Goal: Task Accomplishment & Management: Manage account settings

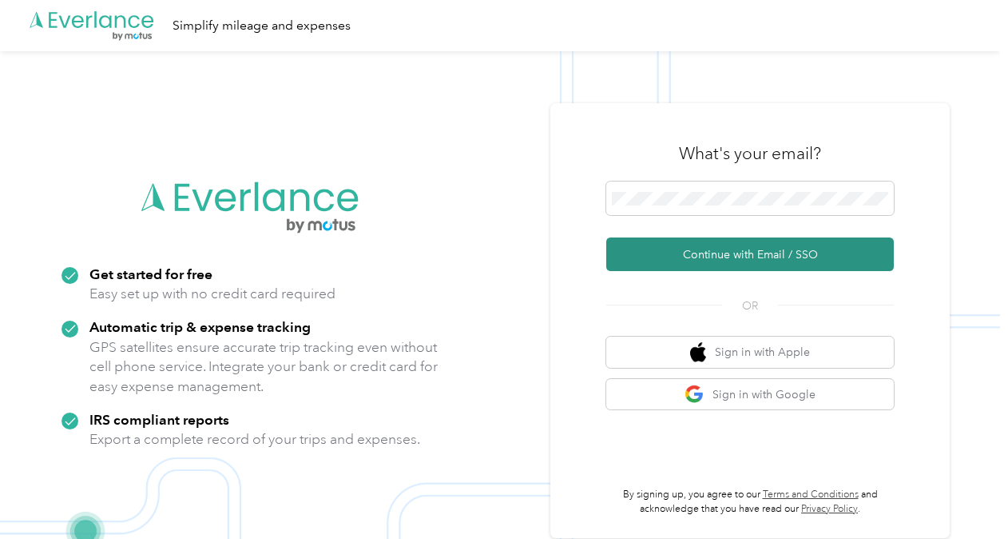
click at [719, 250] on button "Continue with Email / SSO" at bounding box center [750, 254] width 288 height 34
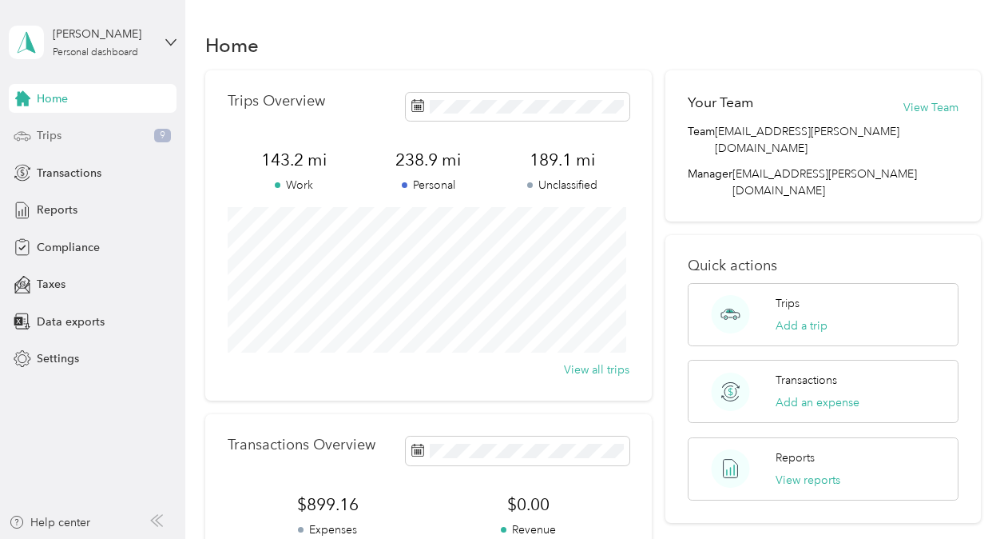
click at [46, 136] on span "Trips" at bounding box center [49, 135] width 25 height 17
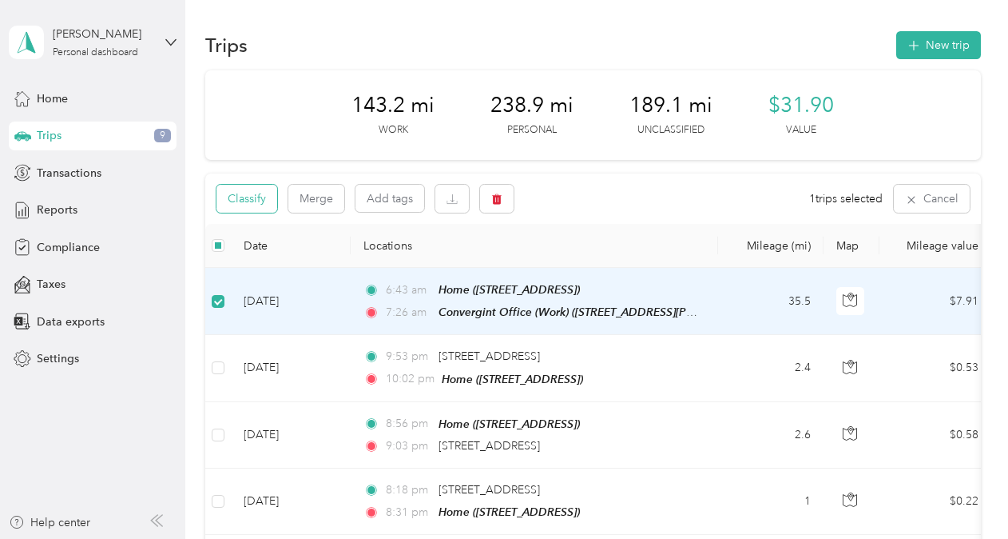
click at [249, 198] on button "Classify" at bounding box center [247, 199] width 61 height 28
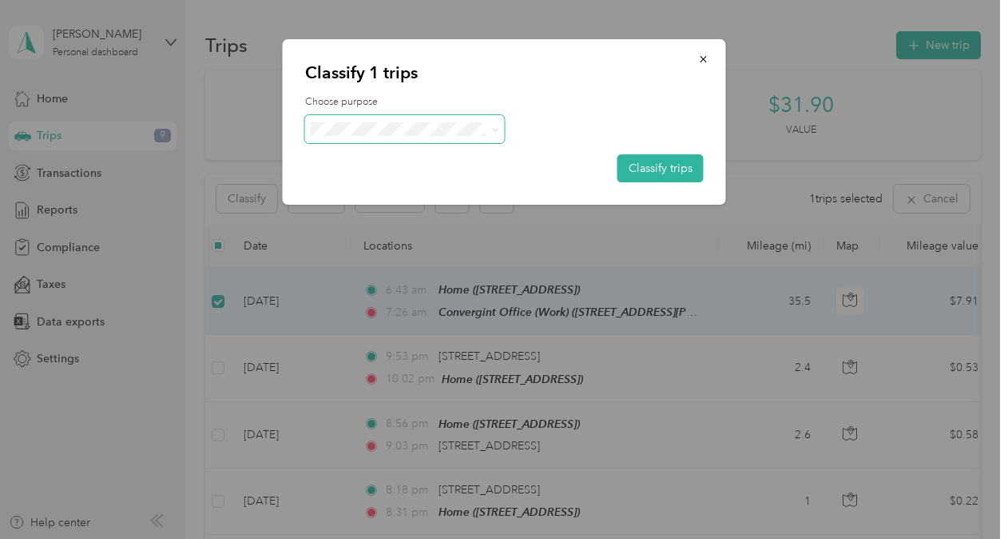
click at [495, 129] on icon at bounding box center [494, 129] width 7 height 7
click at [438, 153] on span "Convergint Technologies" at bounding box center [418, 157] width 149 height 17
click at [642, 166] on button "Classify trips" at bounding box center [661, 168] width 86 height 28
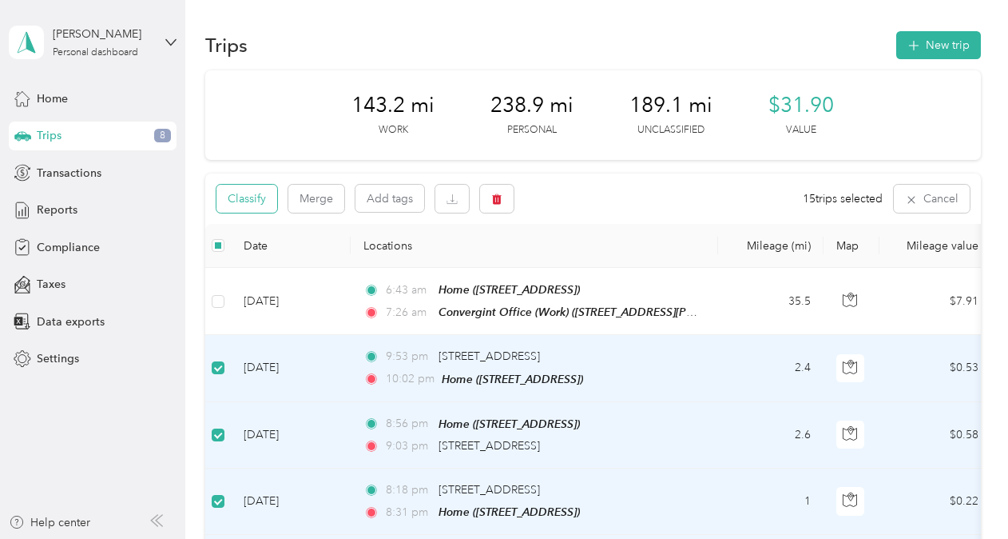
click at [249, 201] on button "Classify" at bounding box center [247, 199] width 61 height 28
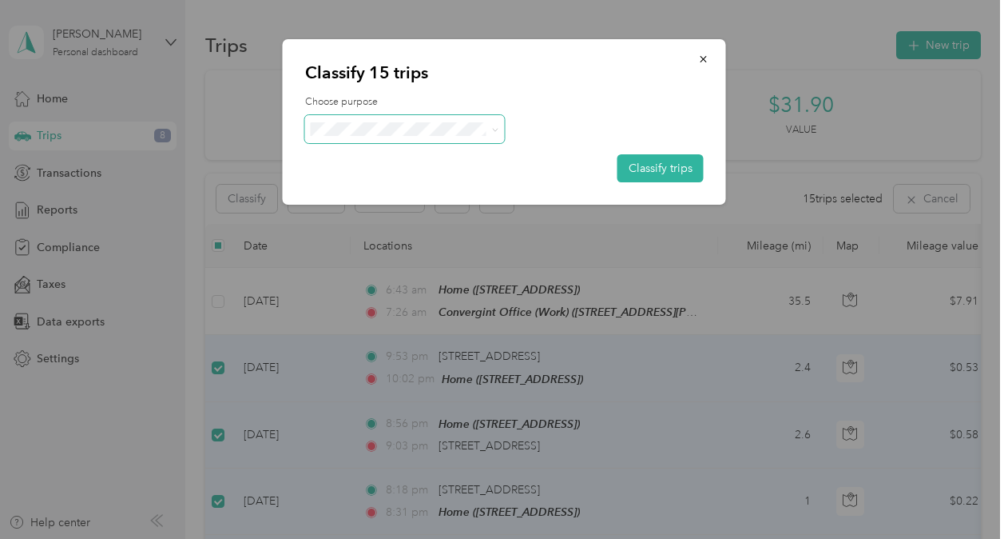
click at [492, 123] on span at bounding box center [494, 129] width 7 height 14
click at [491, 129] on icon at bounding box center [494, 129] width 7 height 7
click at [369, 186] on span "Personal" at bounding box center [419, 186] width 151 height 17
click at [644, 168] on button "Classify trips" at bounding box center [661, 168] width 86 height 28
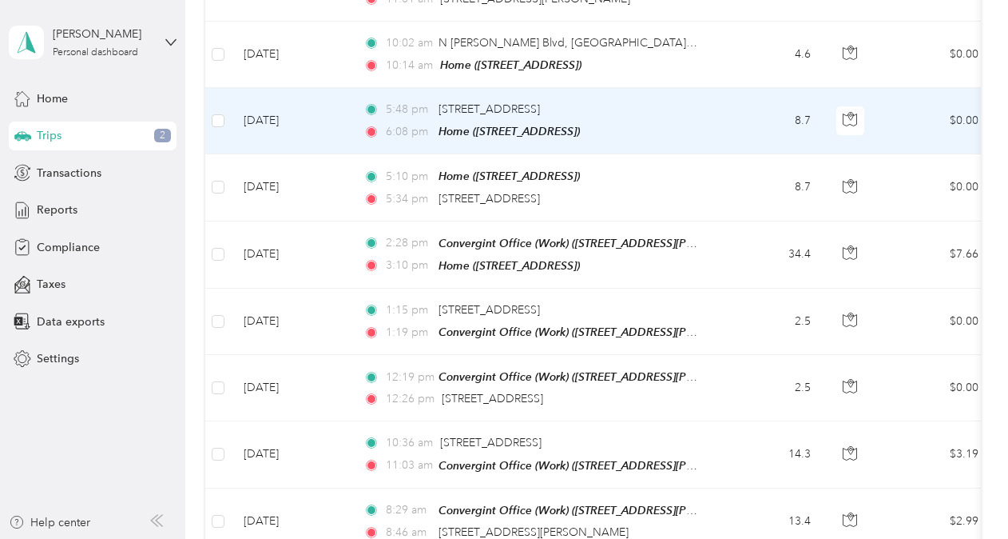
scroll to position [1277, 0]
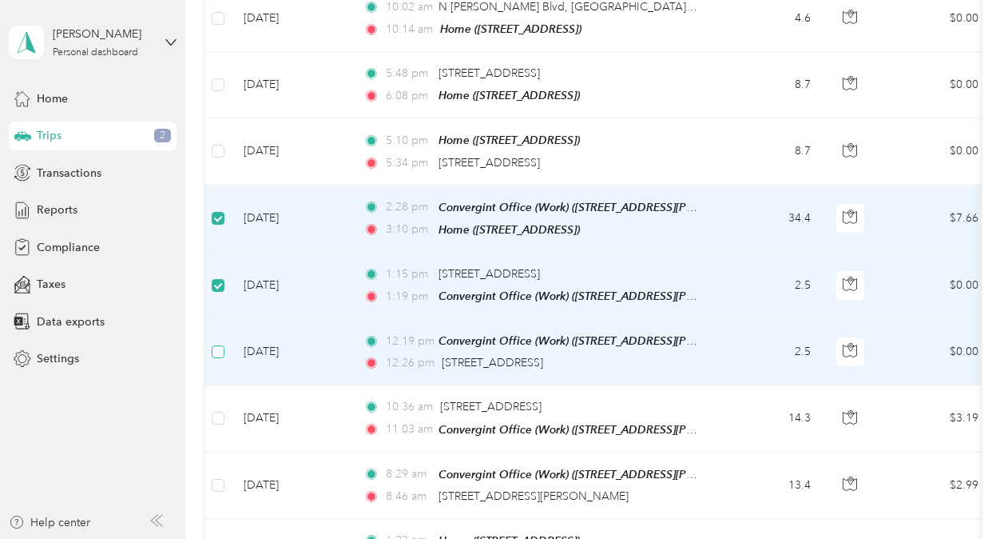
click at [222, 343] on label at bounding box center [218, 352] width 13 height 18
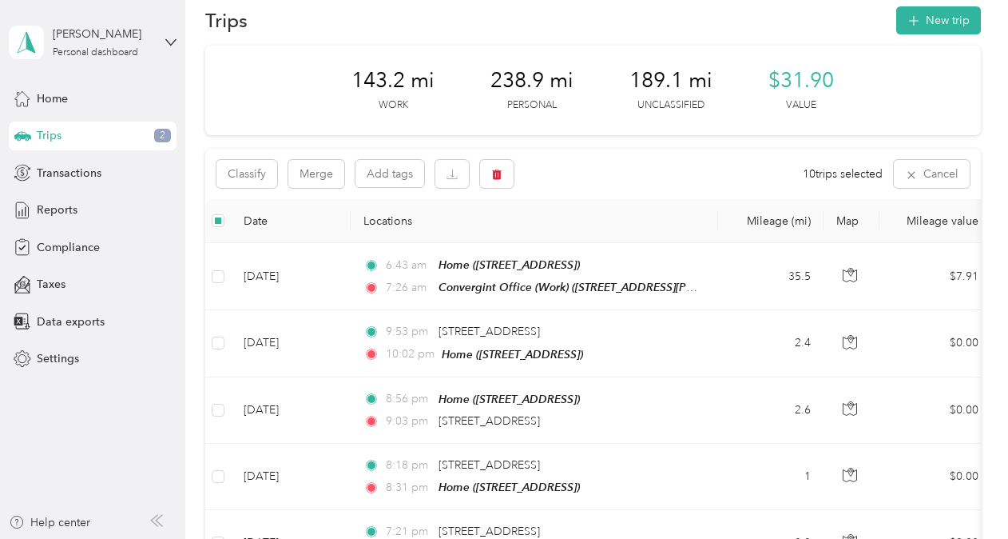
scroll to position [0, 0]
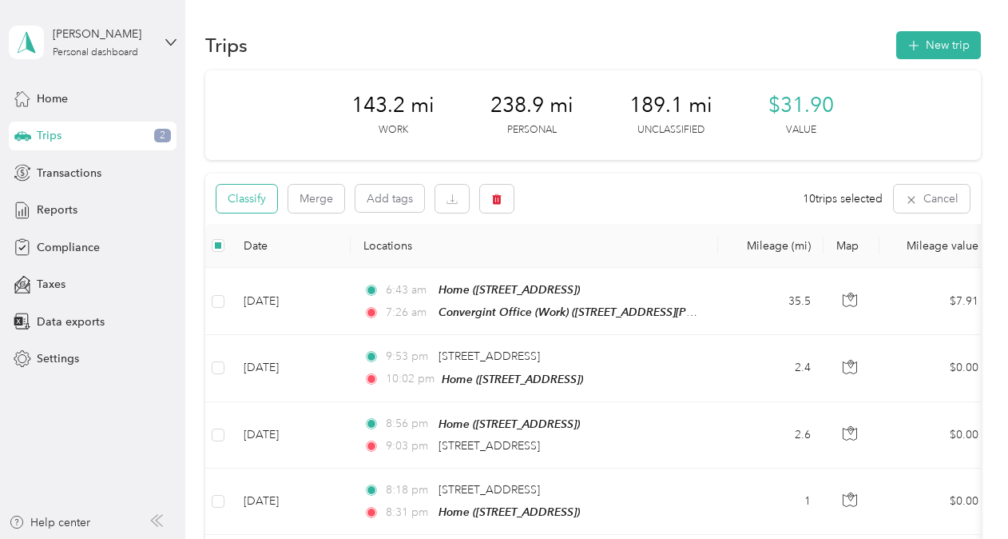
click at [245, 203] on button "Classify" at bounding box center [247, 199] width 61 height 28
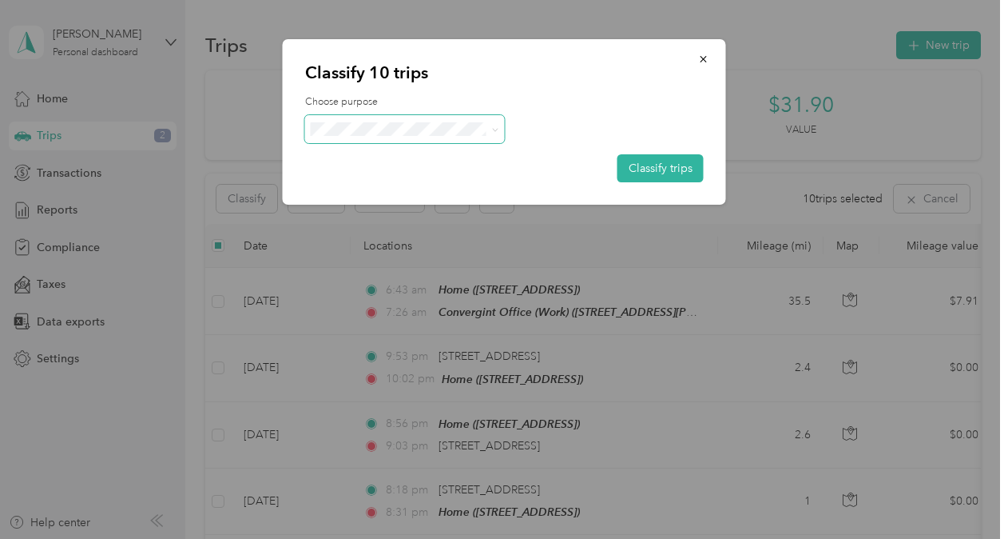
click at [494, 128] on icon at bounding box center [494, 129] width 7 height 7
click at [434, 157] on span "Convergint Technologies" at bounding box center [418, 155] width 149 height 17
click at [641, 161] on button "Classify trips" at bounding box center [661, 168] width 86 height 28
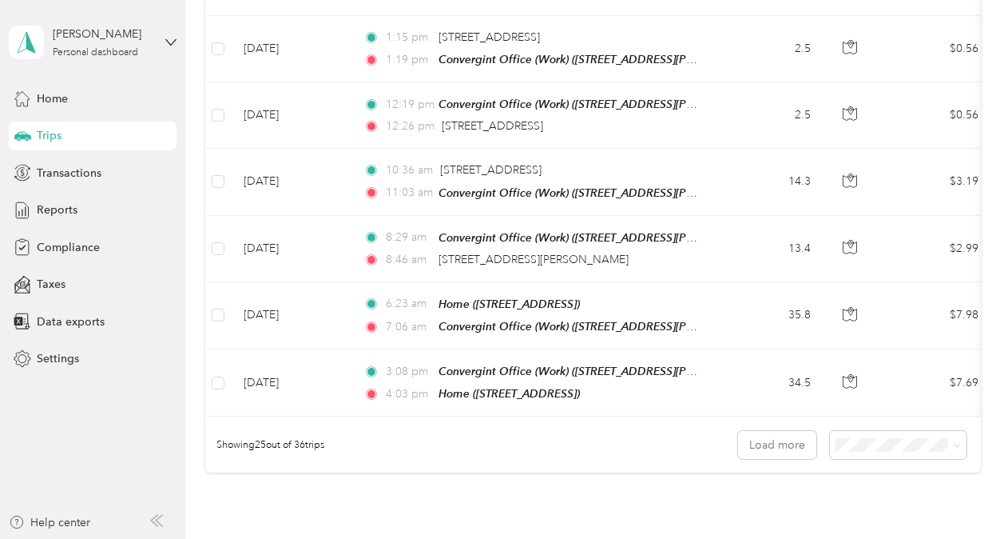
scroll to position [1518, 0]
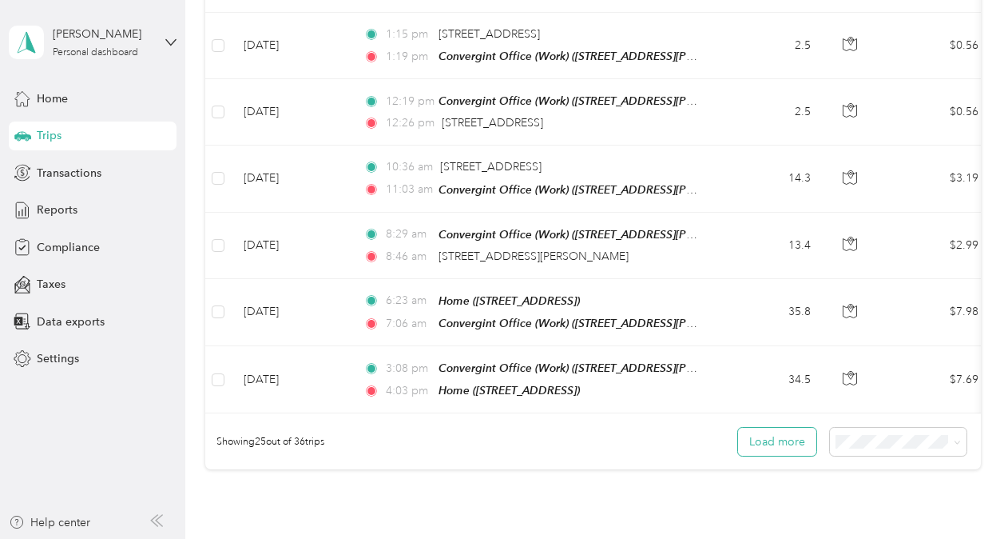
click at [775, 428] on button "Load more" at bounding box center [777, 441] width 78 height 28
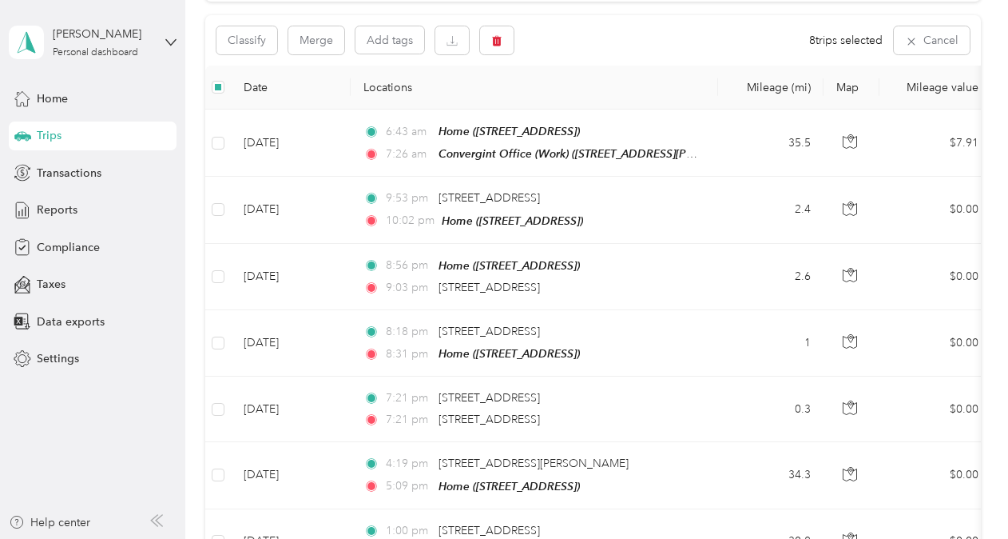
scroll to position [0, 0]
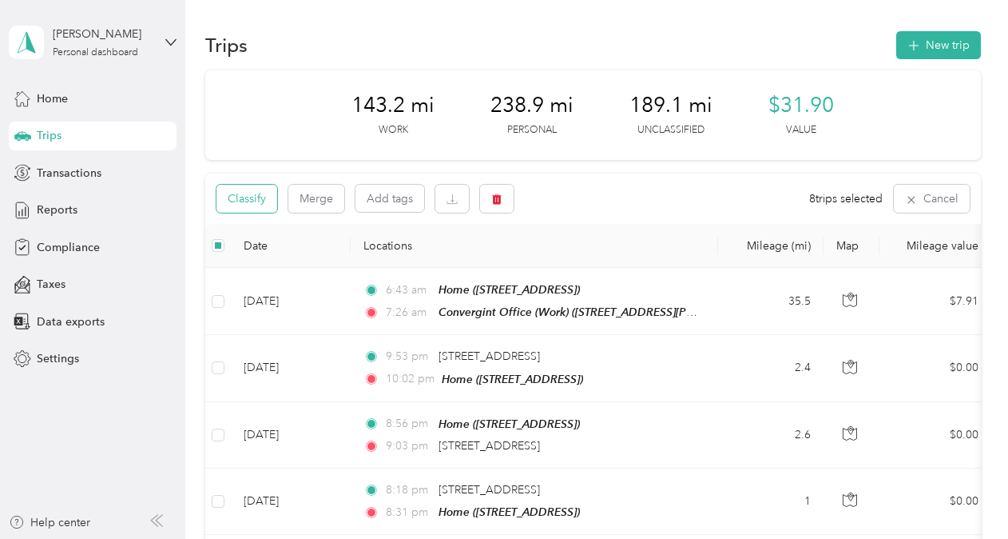
click at [241, 198] on button "Classify" at bounding box center [247, 199] width 61 height 28
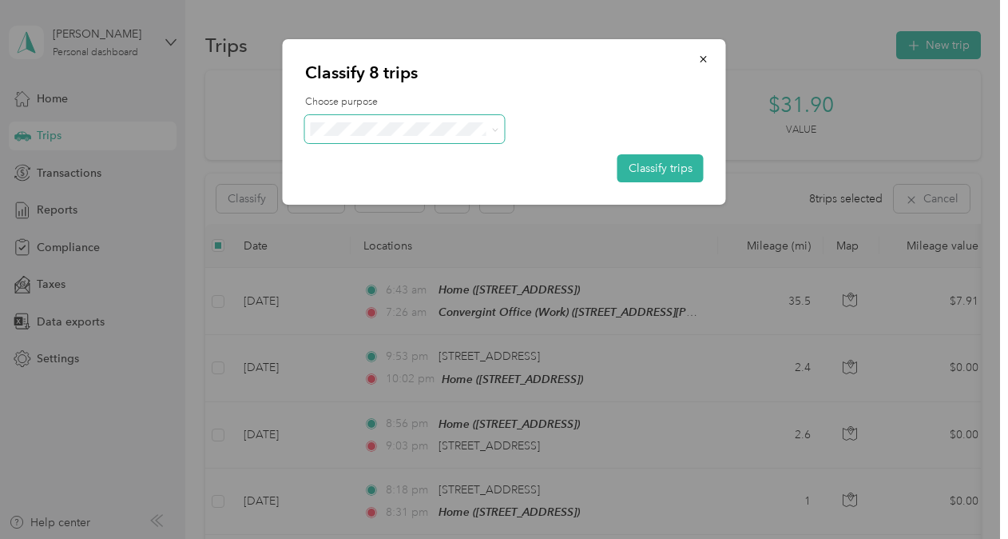
click at [492, 125] on span at bounding box center [494, 129] width 7 height 14
click at [492, 129] on icon at bounding box center [494, 129] width 7 height 7
click at [414, 182] on span "Personal" at bounding box center [419, 183] width 151 height 17
click at [647, 164] on button "Classify trips" at bounding box center [661, 168] width 86 height 28
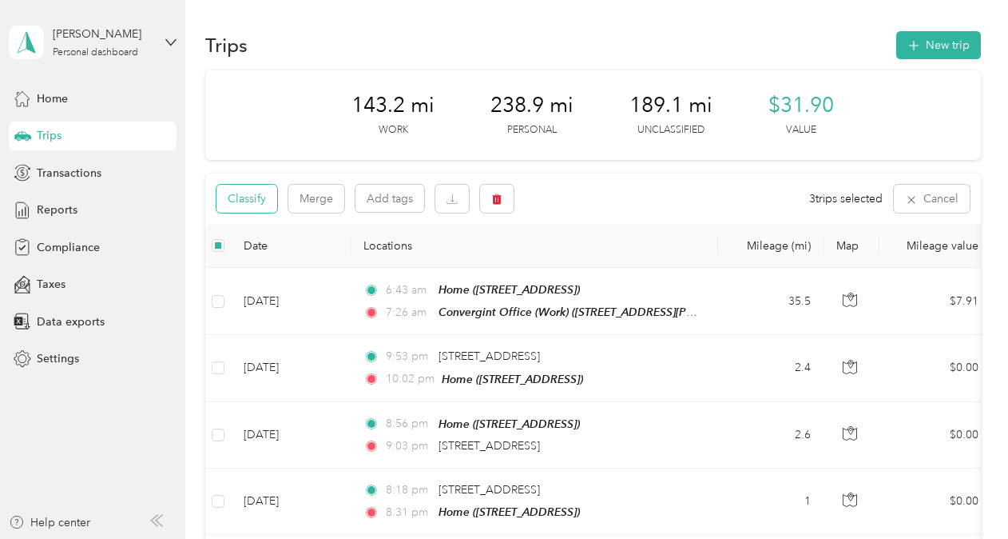
click at [248, 199] on button "Classify" at bounding box center [247, 199] width 61 height 28
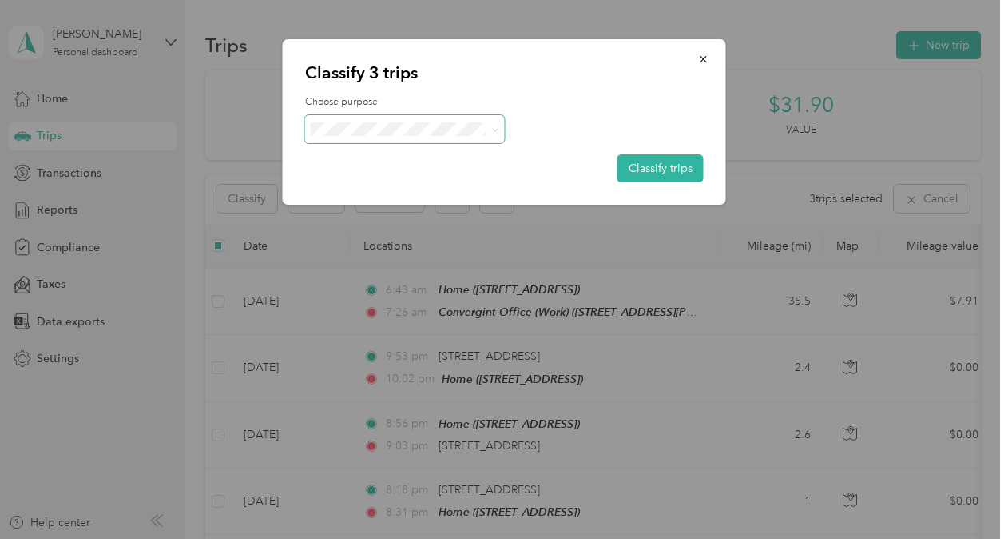
click at [493, 125] on span at bounding box center [494, 129] width 7 height 14
click at [492, 129] on icon at bounding box center [494, 129] width 7 height 7
click at [470, 149] on li "Convergint Technologies" at bounding box center [405, 158] width 200 height 28
click at [642, 163] on button "Classify trips" at bounding box center [661, 168] width 86 height 28
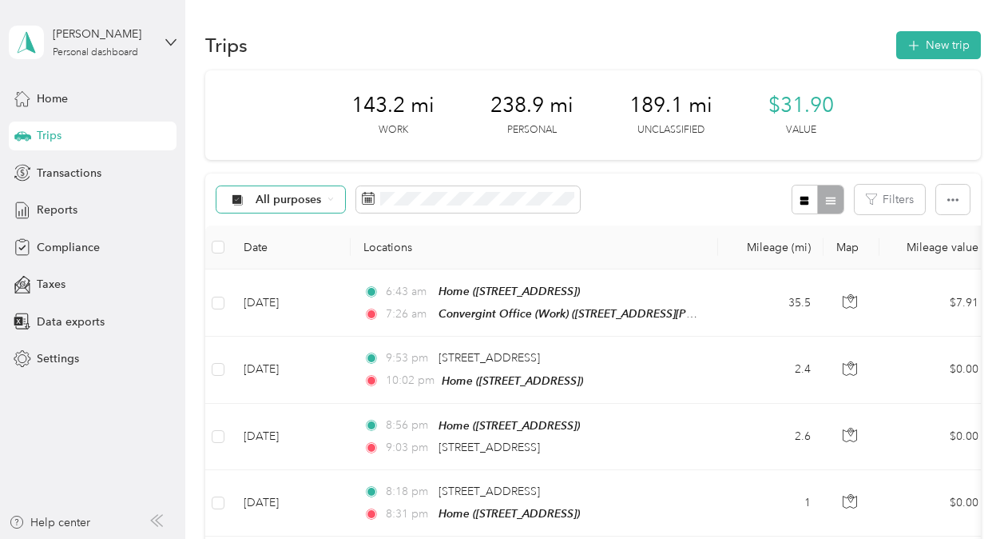
click at [328, 198] on icon at bounding box center [330, 199] width 4 height 2
click at [290, 256] on li "Unclassified" at bounding box center [308, 247] width 182 height 28
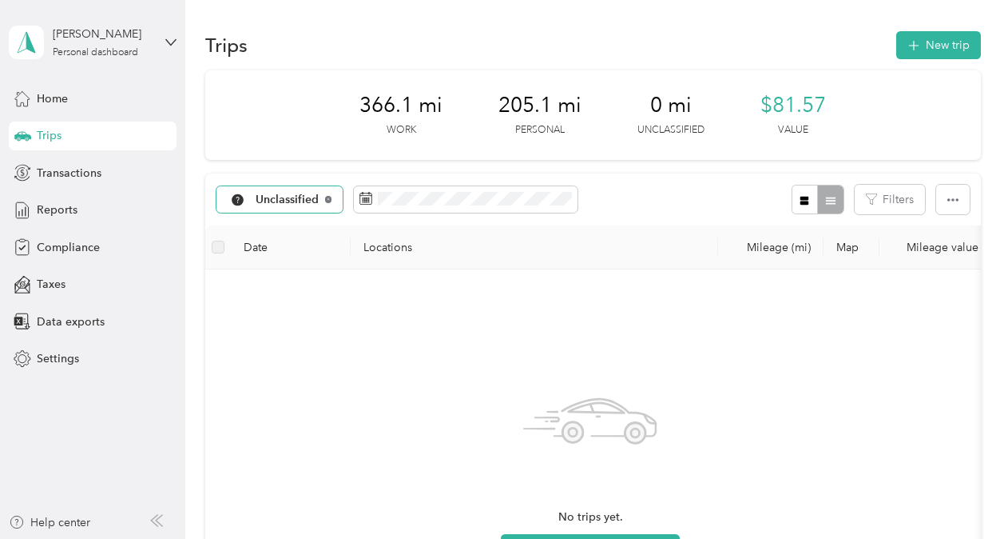
click at [326, 199] on icon at bounding box center [328, 199] width 6 height 6
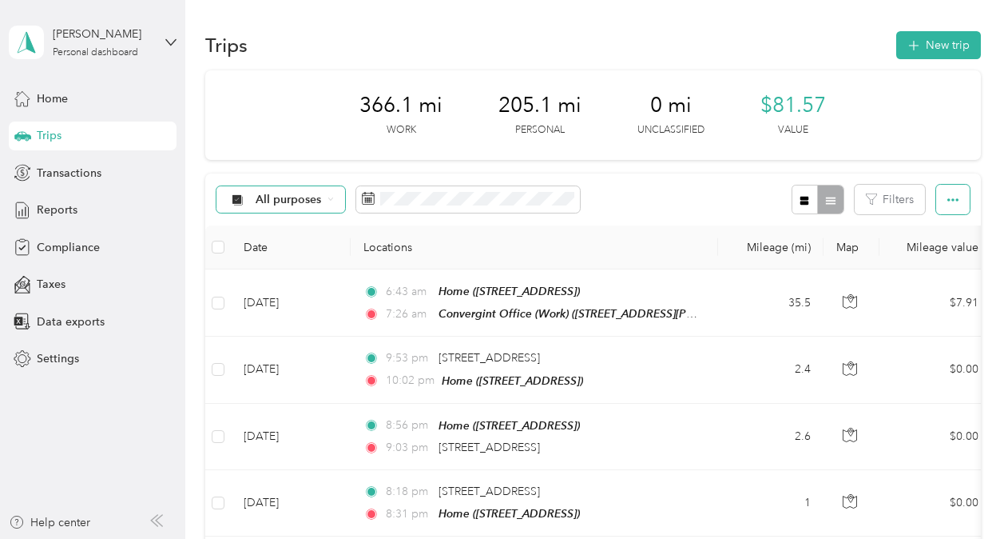
click at [952, 203] on icon "button" at bounding box center [953, 199] width 11 height 11
click at [78, 171] on span "Transactions" at bounding box center [69, 173] width 65 height 17
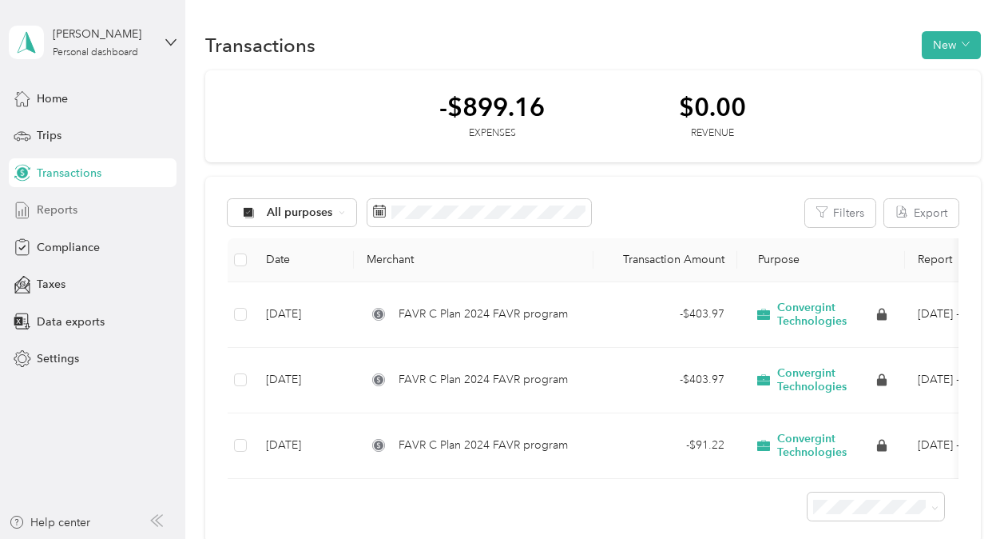
click at [58, 206] on span "Reports" at bounding box center [57, 209] width 41 height 17
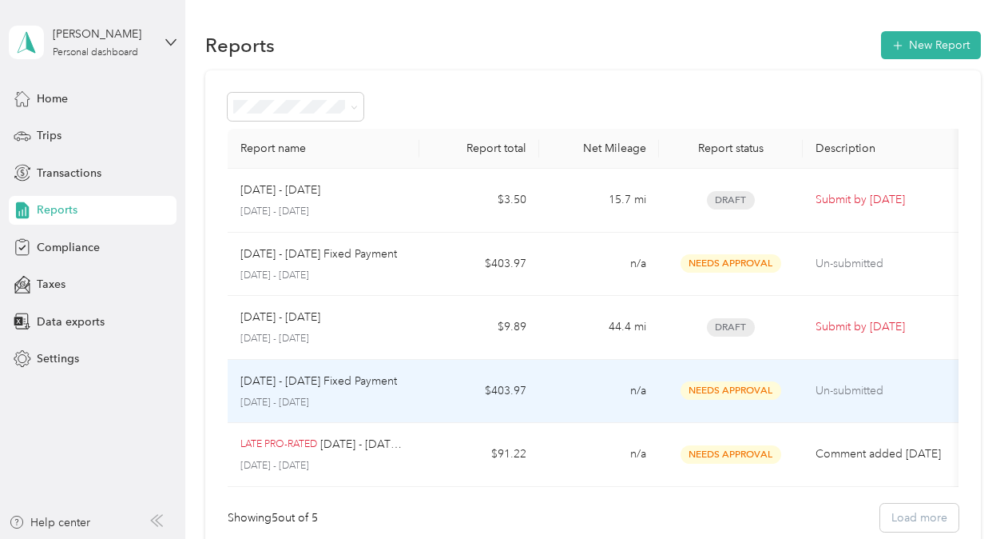
scroll to position [80, 0]
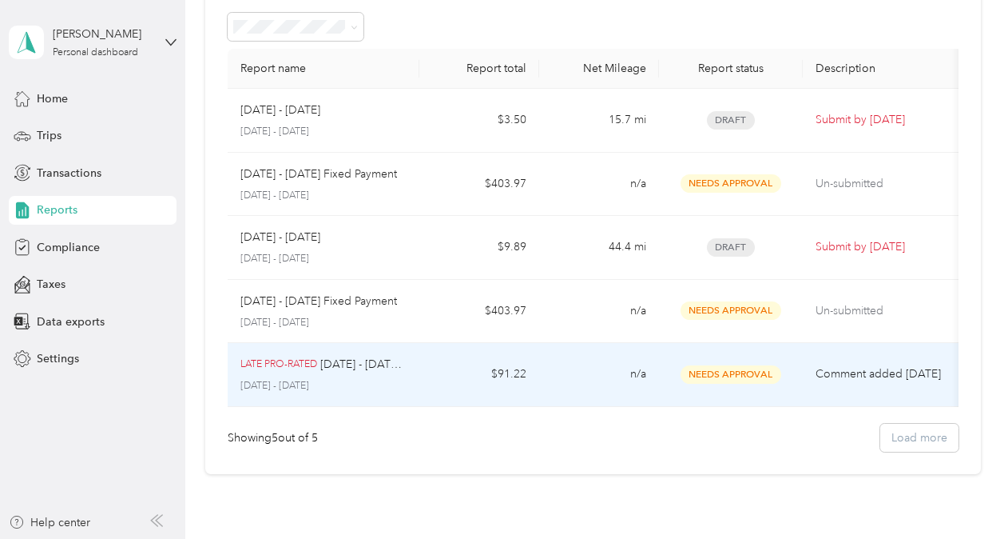
click at [288, 362] on p "PRO-RATED" at bounding box center [290, 364] width 53 height 14
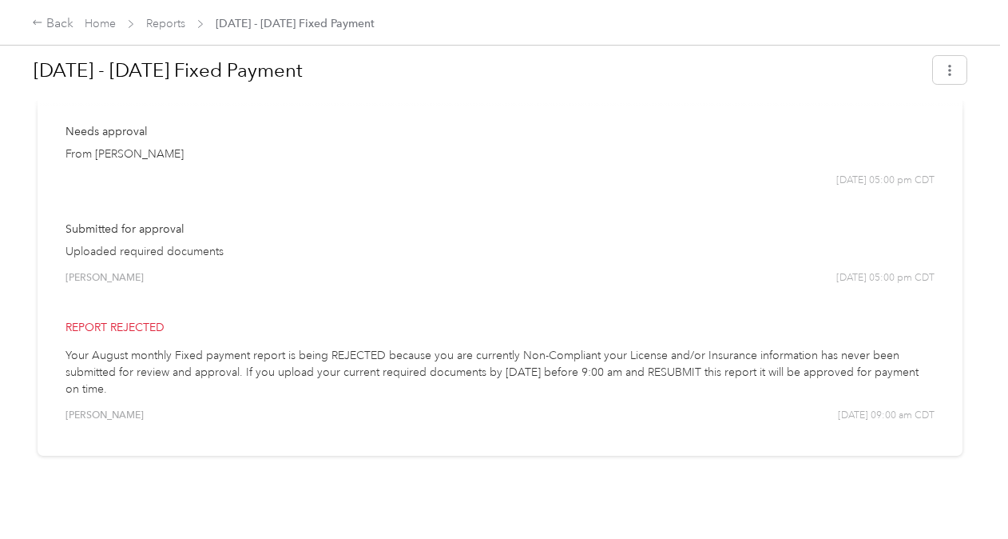
scroll to position [753, 0]
drag, startPoint x: 67, startPoint y: 399, endPoint x: 117, endPoint y: 403, distance: 50.4
click at [117, 407] on div "[PERSON_NAME] [DATE] 09:00 am CDT" at bounding box center [500, 414] width 869 height 14
drag, startPoint x: 117, startPoint y: 403, endPoint x: 103, endPoint y: 401, distance: 14.5
copy span "[PERSON_NAME]"
